Goal: Transaction & Acquisition: Purchase product/service

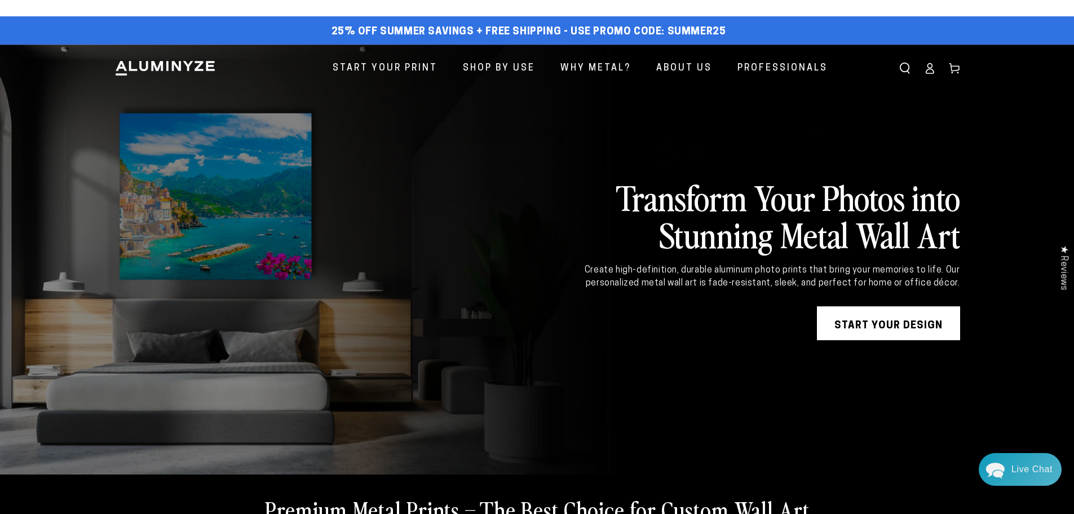
click at [931, 71] on icon at bounding box center [929, 68] width 11 height 11
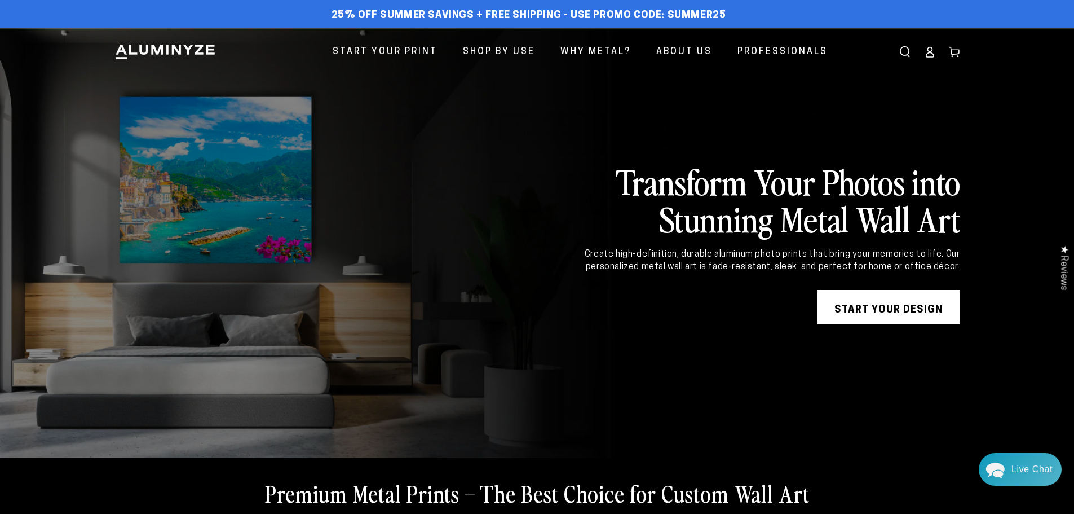
click at [930, 55] on icon at bounding box center [929, 51] width 11 height 11
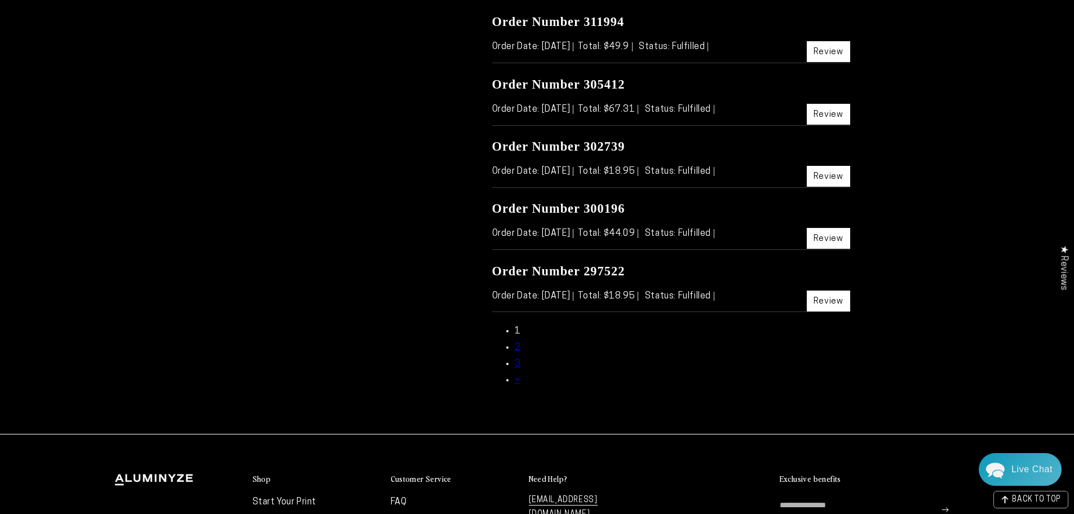
scroll to position [733, 0]
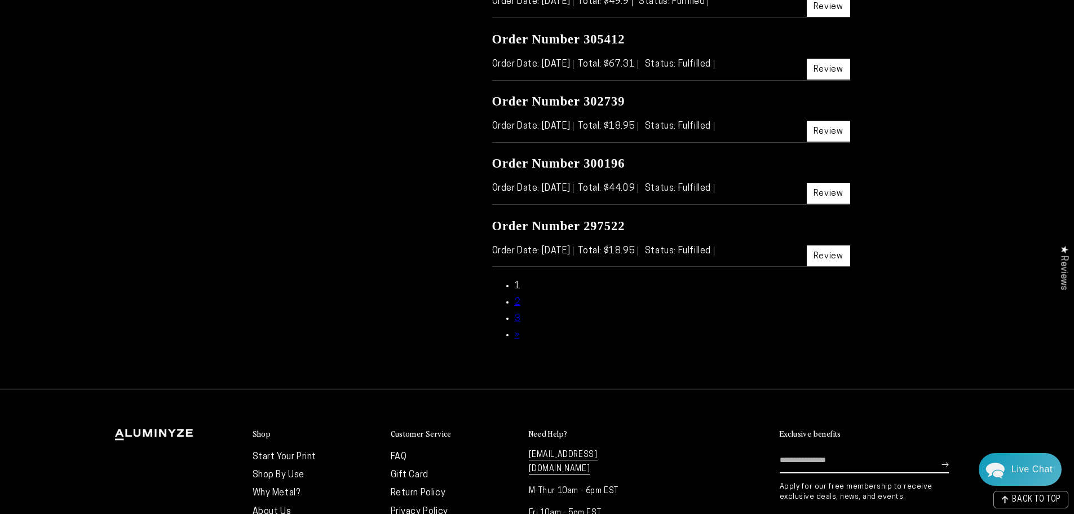
click at [518, 301] on link "2" at bounding box center [518, 302] width 6 height 9
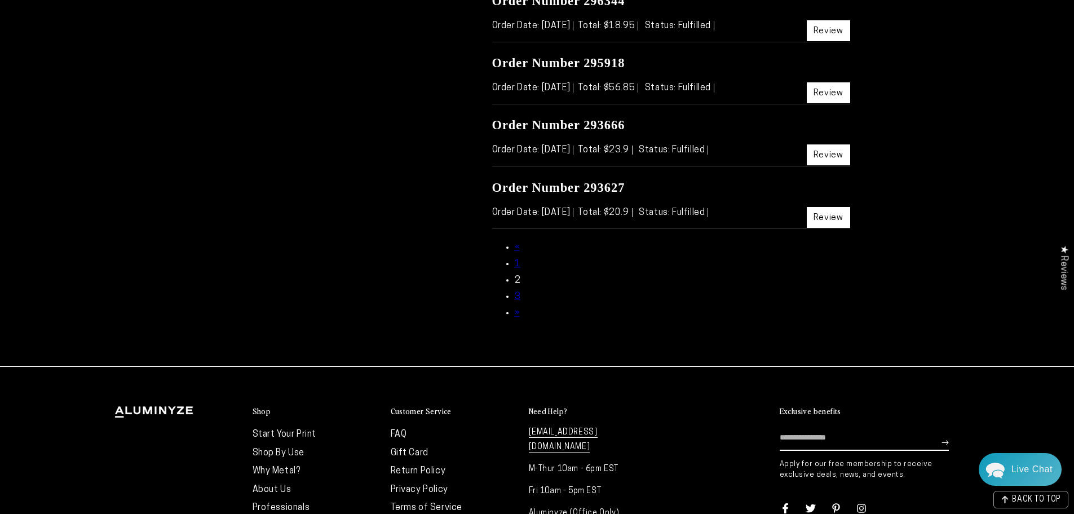
scroll to position [790, 0]
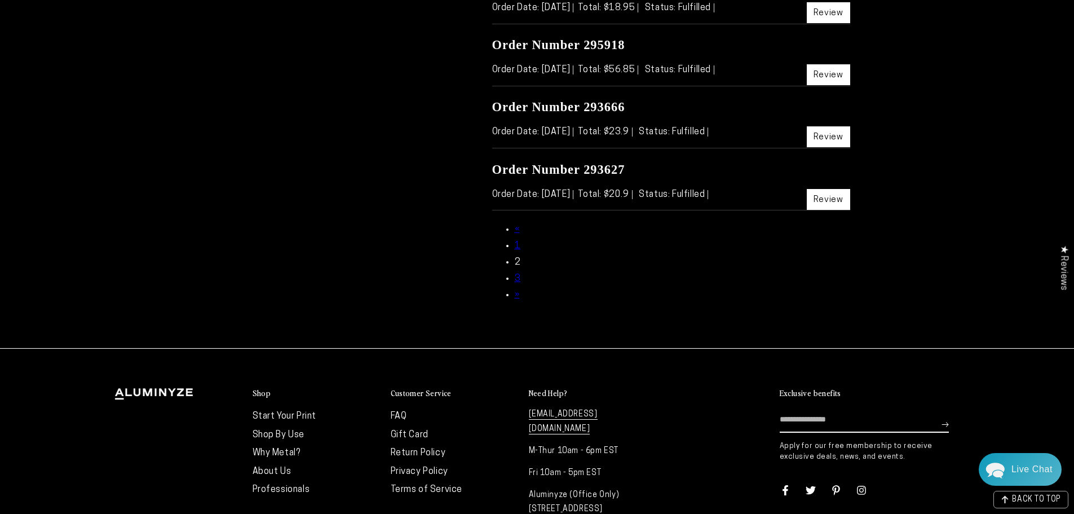
click at [516, 275] on link "3" at bounding box center [518, 278] width 6 height 9
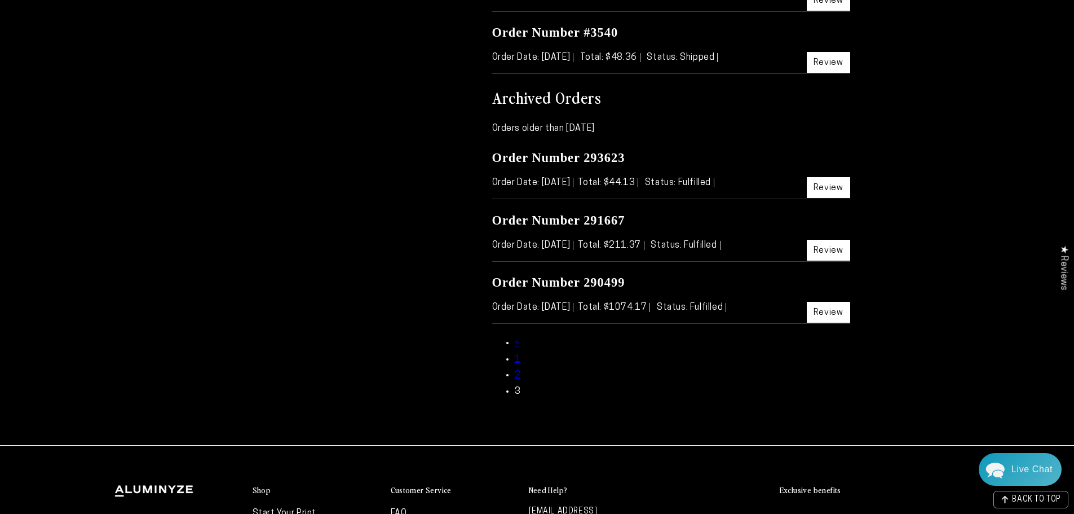
scroll to position [512, 0]
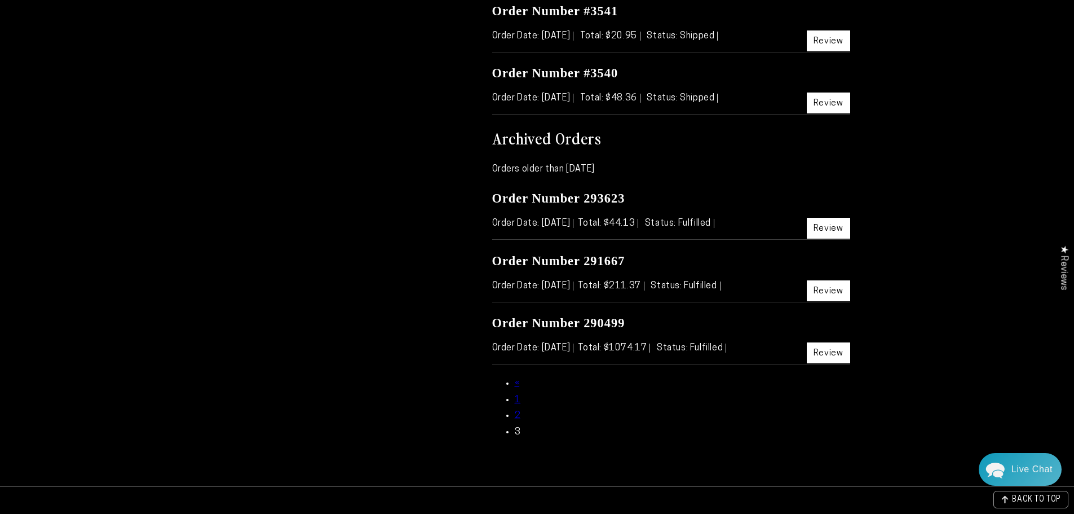
click at [821, 357] on link "Review" at bounding box center [828, 352] width 43 height 21
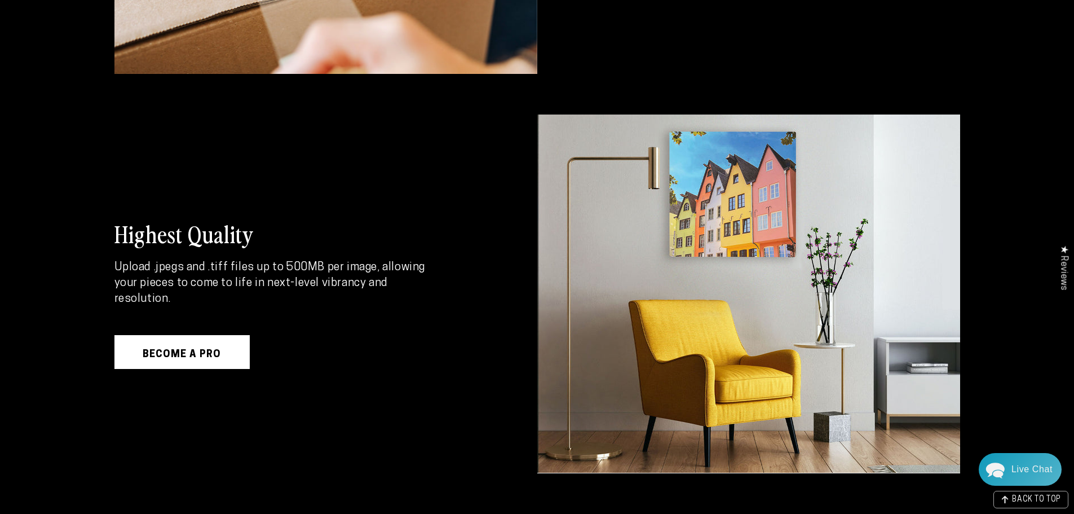
scroll to position [1466, 0]
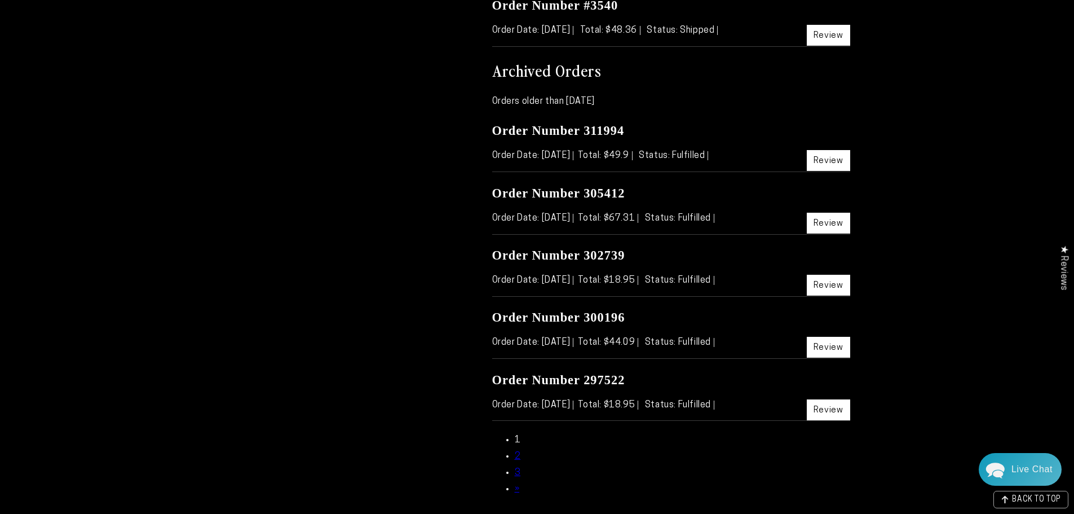
scroll to position [850, 0]
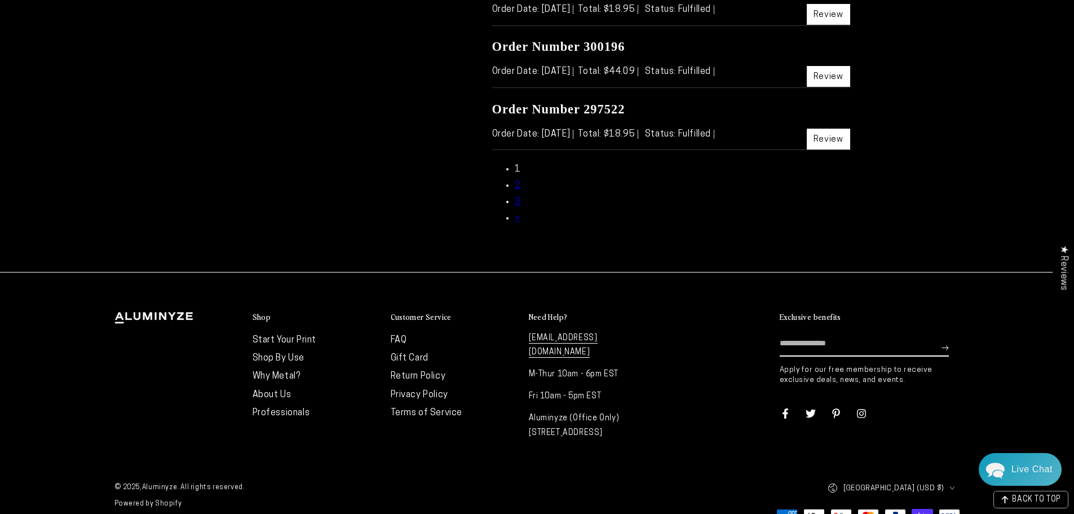
click at [515, 202] on link "3" at bounding box center [518, 201] width 6 height 9
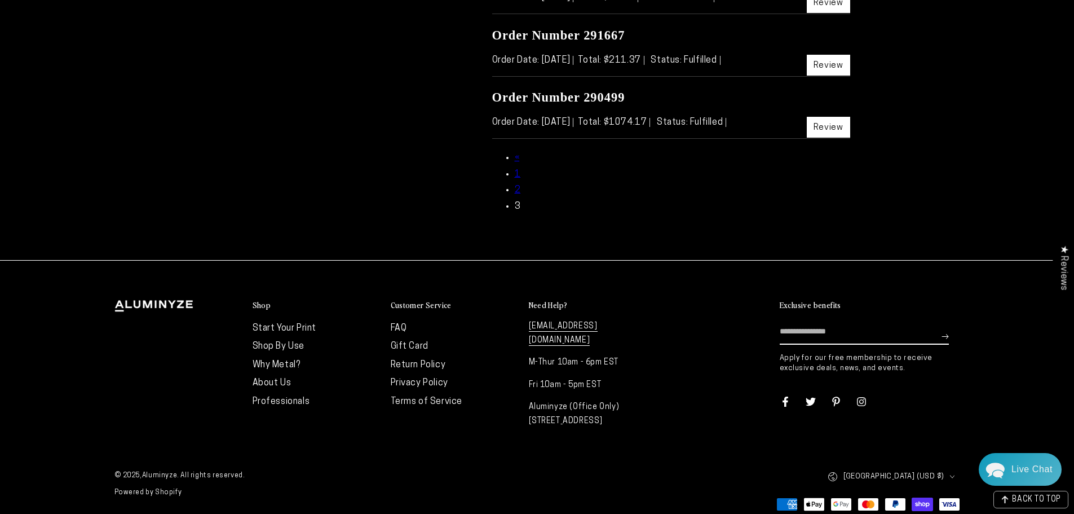
scroll to position [681, 0]
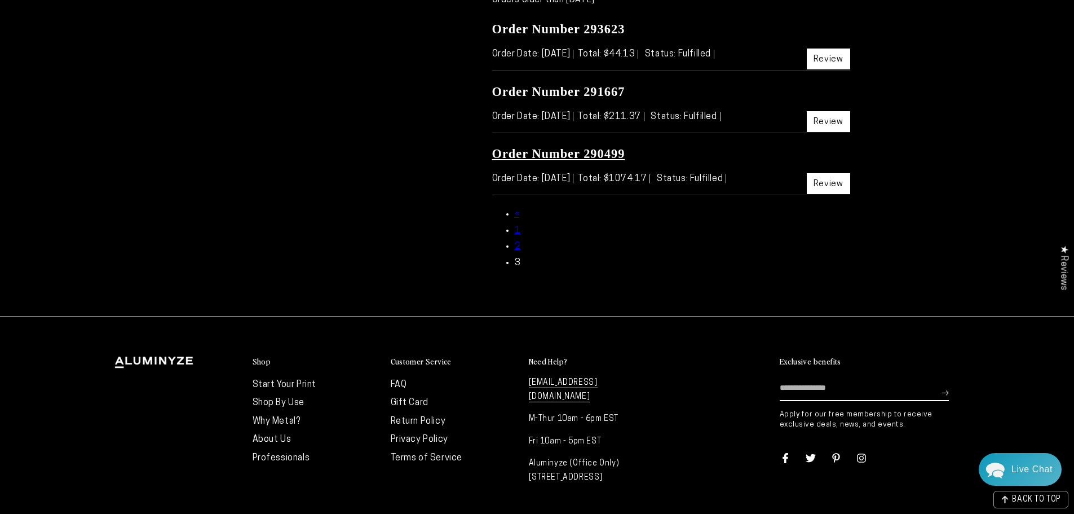
click at [532, 156] on link "Order Number 290499" at bounding box center [558, 154] width 133 height 14
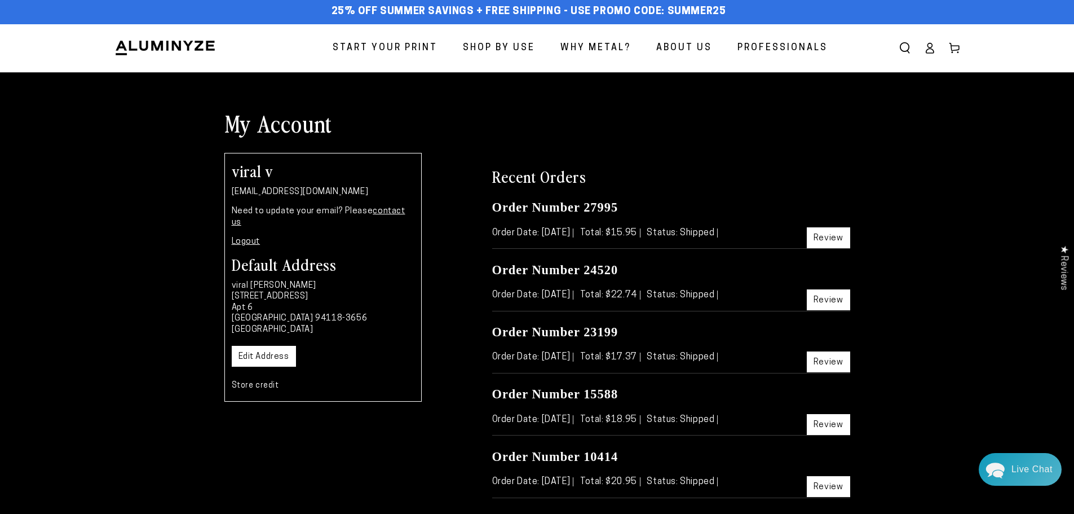
click at [413, 52] on span "Start Your Print" at bounding box center [385, 48] width 105 height 16
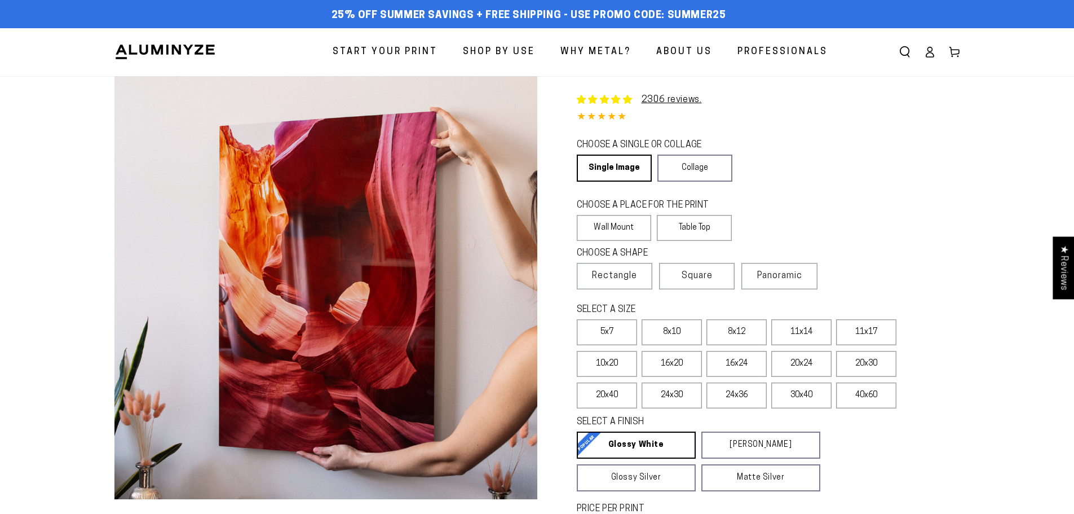
select select "**********"
click at [876, 336] on label "11x17" at bounding box center [866, 332] width 60 height 26
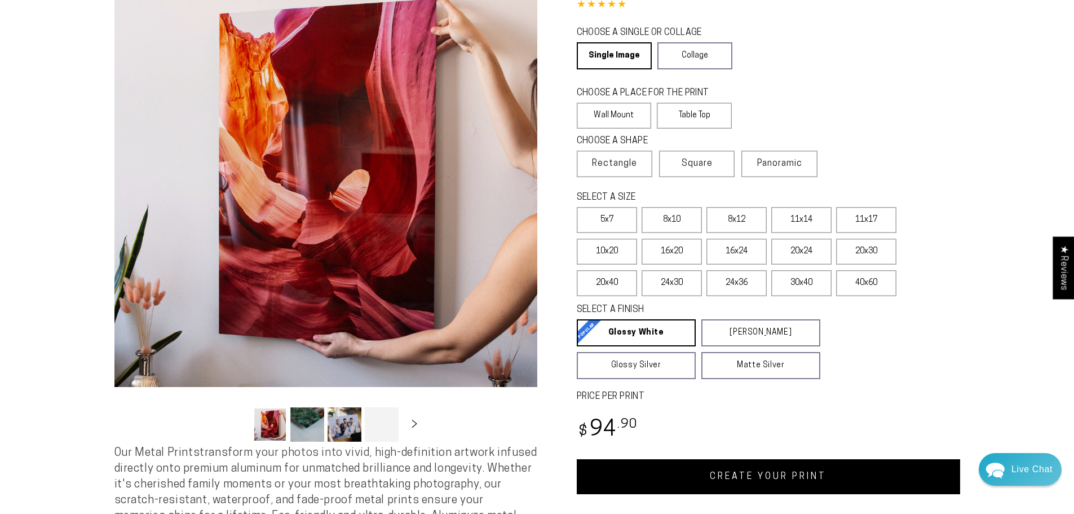
scroll to position [113, 0]
click at [787, 224] on label "11x14" at bounding box center [802, 219] width 60 height 26
click at [878, 225] on label "11x17" at bounding box center [866, 219] width 60 height 26
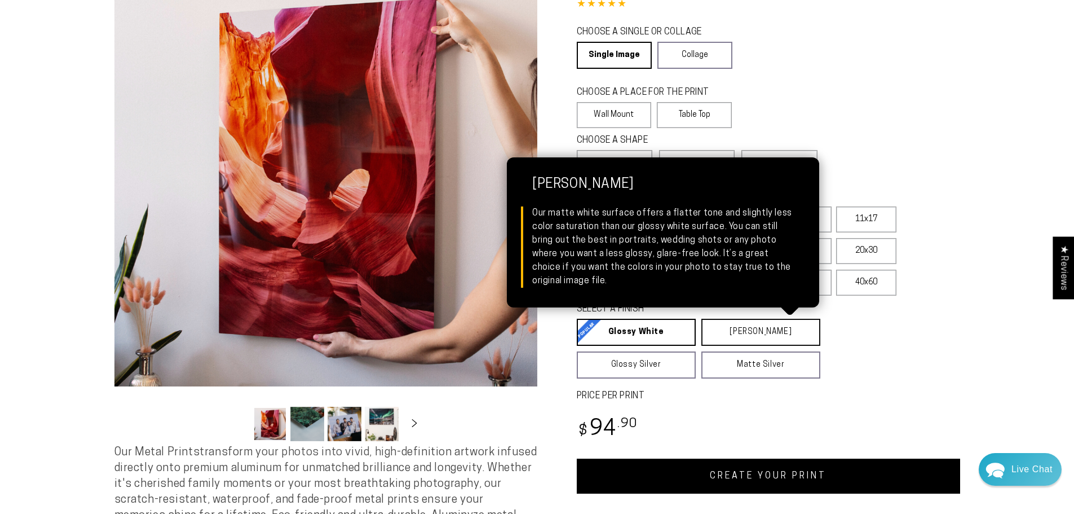
click at [747, 321] on link "Matte White Matte White Our matte white surface offers a flatter tone and sligh…" at bounding box center [761, 332] width 119 height 27
click at [731, 330] on link "Matte White Matte White Our matte white surface offers a flatter tone and sligh…" at bounding box center [762, 332] width 120 height 27
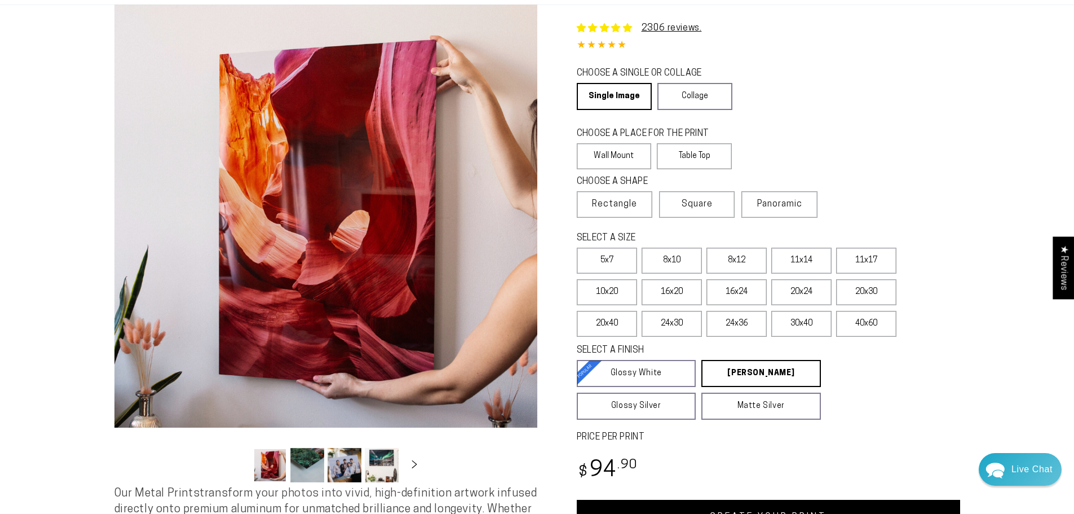
scroll to position [169, 0]
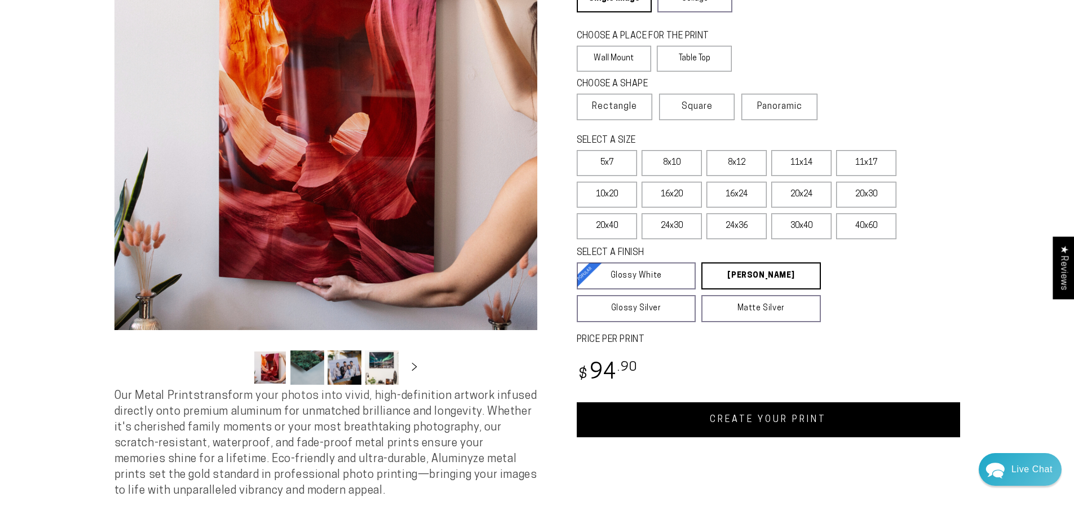
click at [715, 434] on link "CREATE YOUR PRINT" at bounding box center [769, 419] width 384 height 35
